Goal: Navigation & Orientation: Find specific page/section

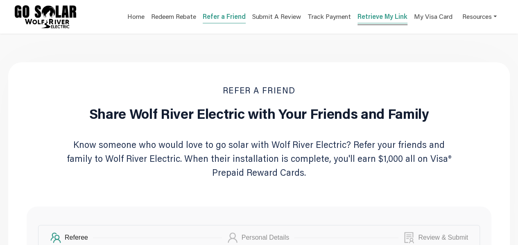
click at [385, 17] on link "Retrieve My Link" at bounding box center [383, 17] width 50 height 11
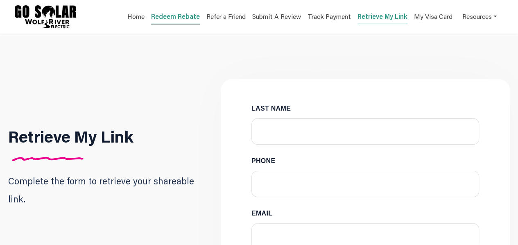
click at [174, 16] on link "Redeem Rebate" at bounding box center [175, 17] width 49 height 11
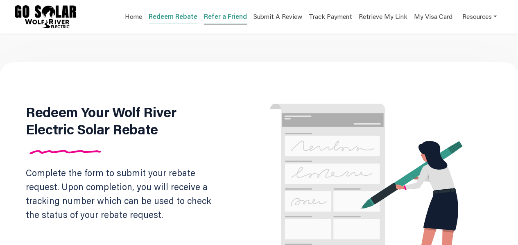
click at [228, 18] on link "Refer a Friend" at bounding box center [225, 17] width 43 height 11
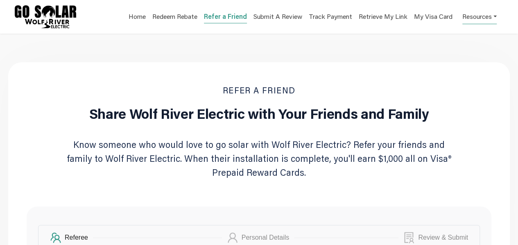
click at [472, 17] on link "Resources" at bounding box center [480, 16] width 34 height 16
click at [454, 74] on div "Contact Us" at bounding box center [468, 75] width 52 height 10
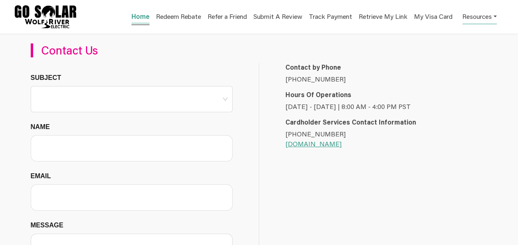
click at [138, 16] on link "Home" at bounding box center [141, 17] width 18 height 11
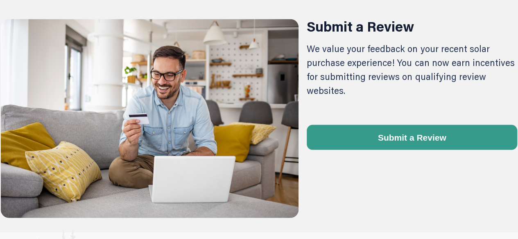
scroll to position [794, 0]
